Goal: Check status

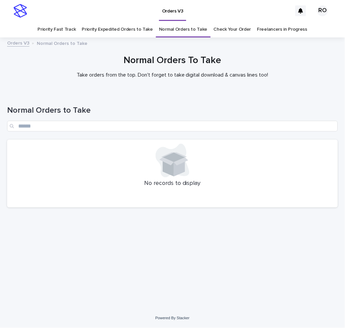
click at [230, 29] on link "Check Your Order" at bounding box center [232, 30] width 37 height 16
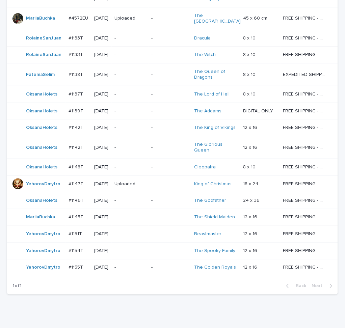
scroll to position [360, 0]
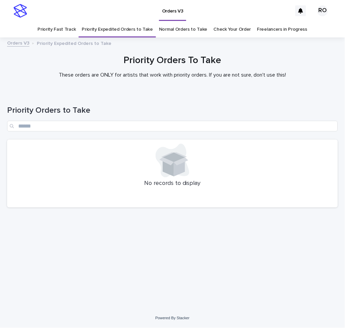
drag, startPoint x: 0, startPoint y: 0, endPoint x: 180, endPoint y: 30, distance: 182.8
click at [180, 30] on link "Normal Orders to Take" at bounding box center [183, 30] width 49 height 16
